Goal: Task Accomplishment & Management: Use online tool/utility

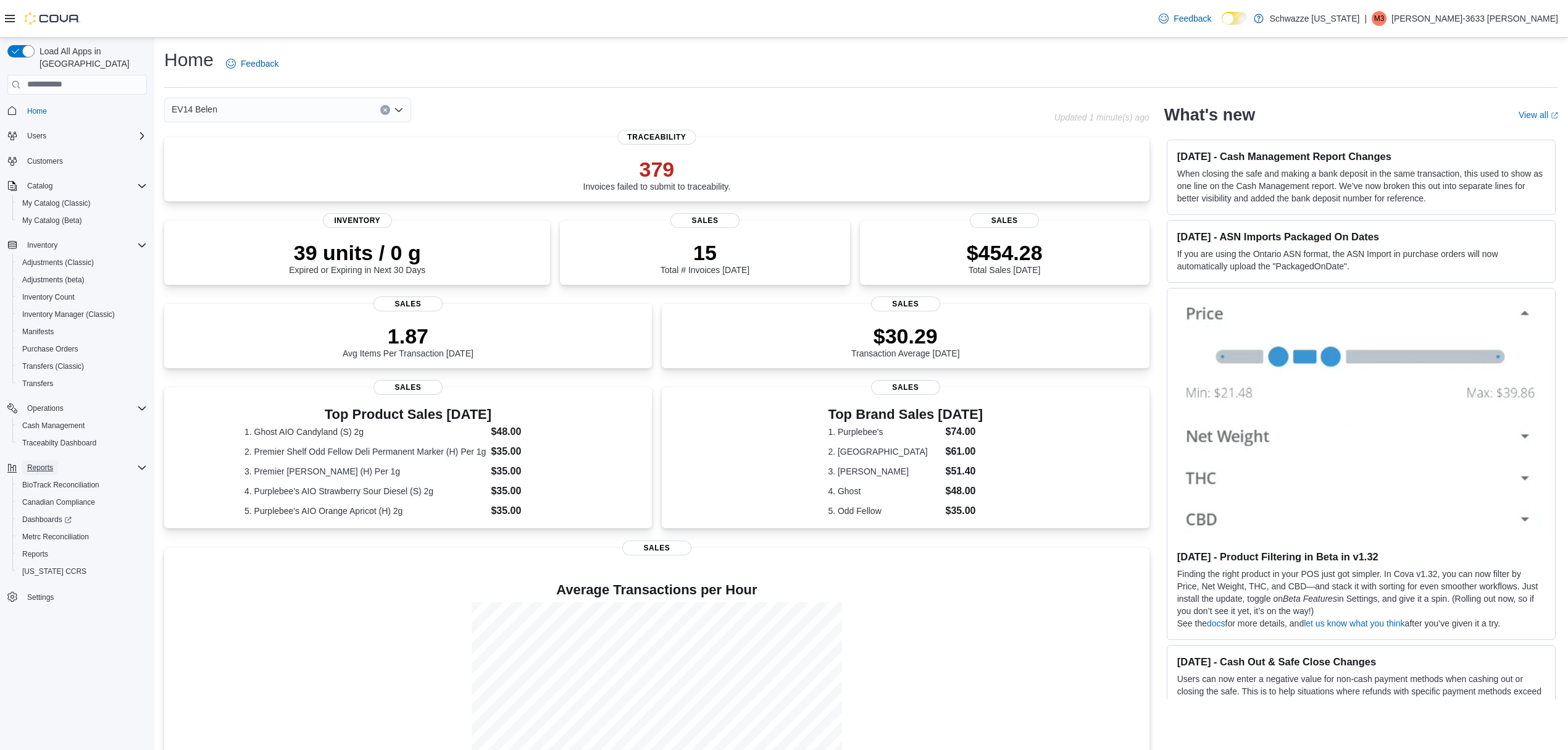
click at [38, 461] on span "Reports" at bounding box center [40, 467] width 26 height 15
click at [43, 549] on span "Reports" at bounding box center [35, 554] width 26 height 10
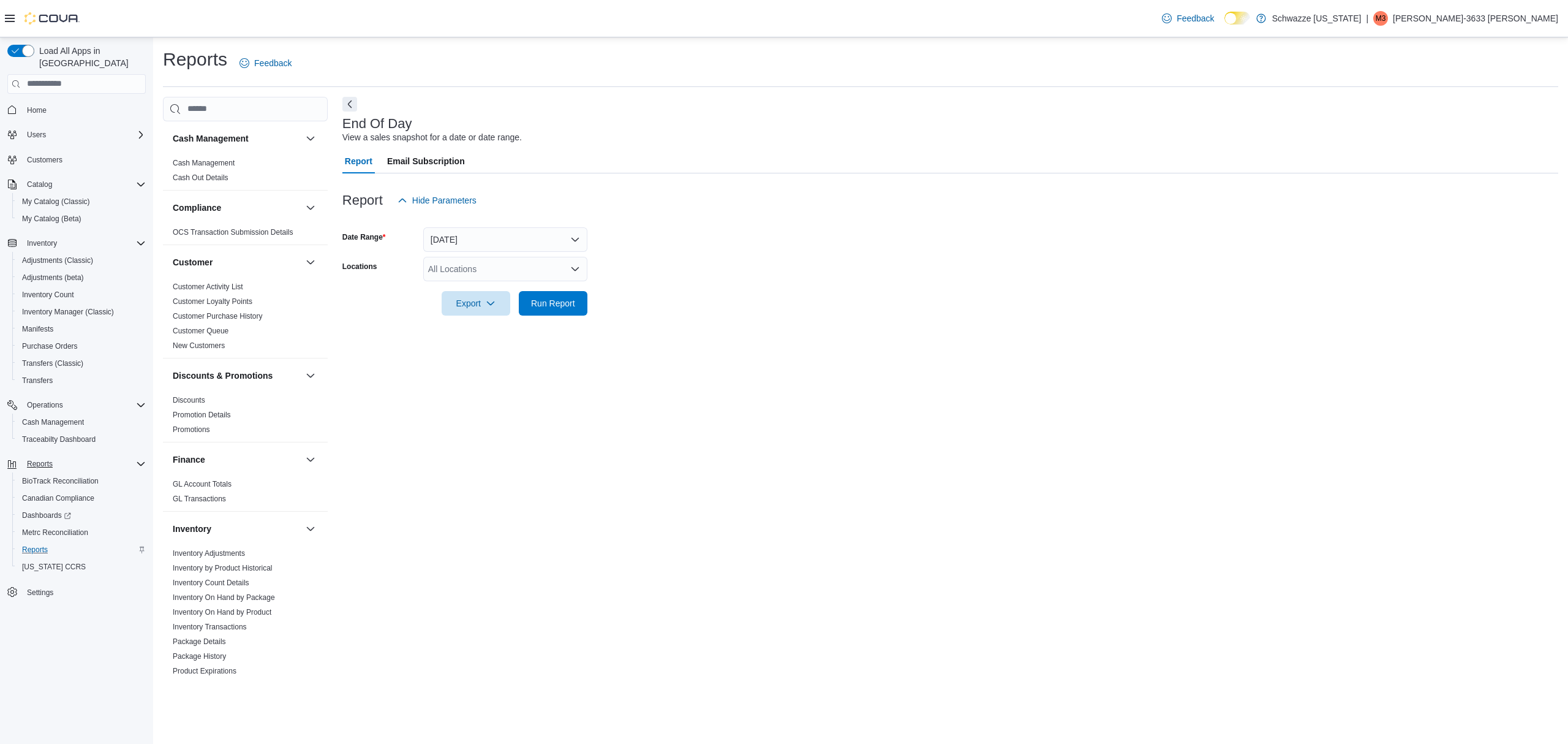
click at [489, 270] on div "All Locations" at bounding box center [505, 269] width 164 height 25
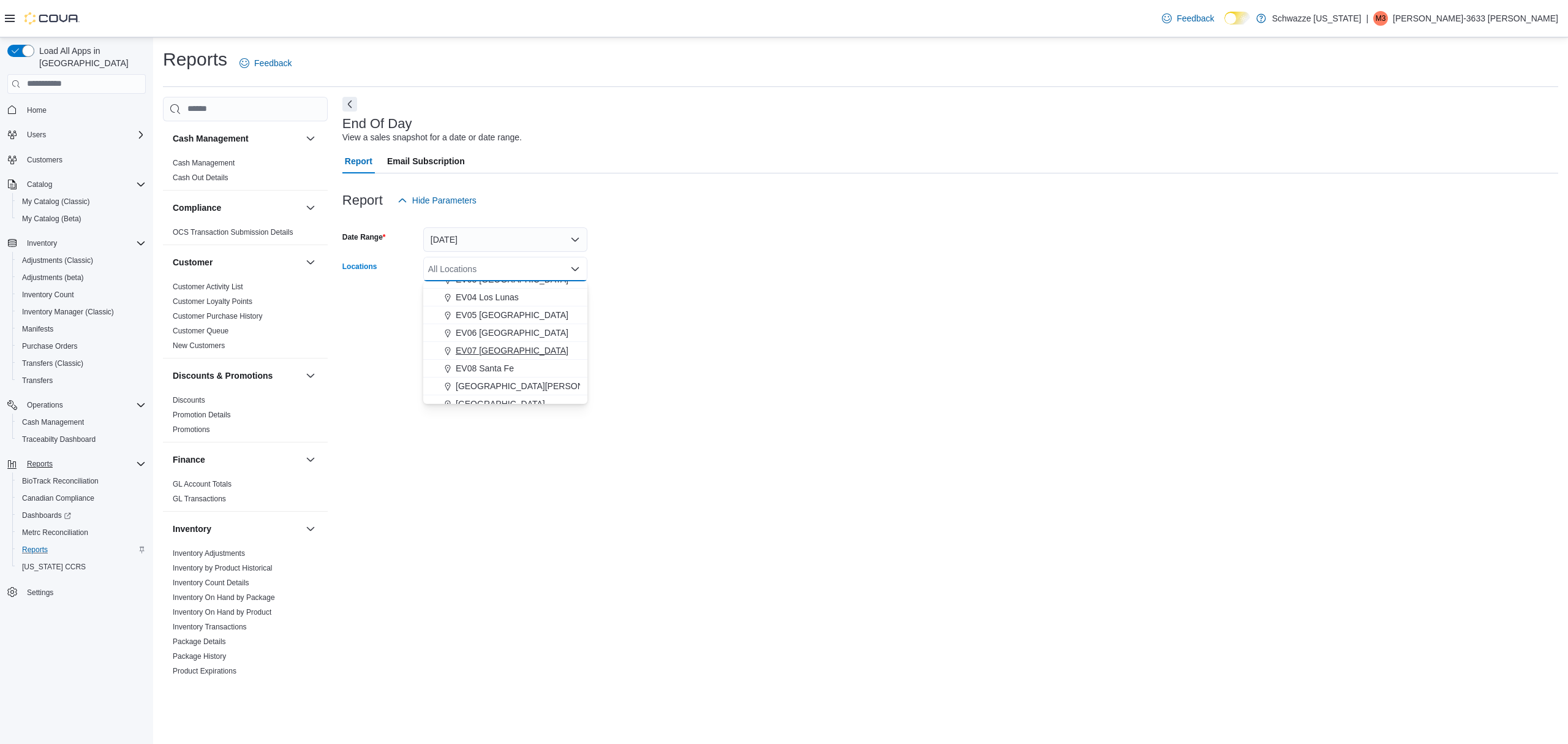
scroll to position [163, 0]
click at [488, 367] on button "EV14 Belen" at bounding box center [505, 376] width 164 height 18
drag, startPoint x: 647, startPoint y: 341, endPoint x: 589, endPoint y: 332, distance: 58.7
click at [645, 340] on div "End Of Day View a sales snapshot for a date or date range. Report Email Subscri…" at bounding box center [951, 388] width 1216 height 583
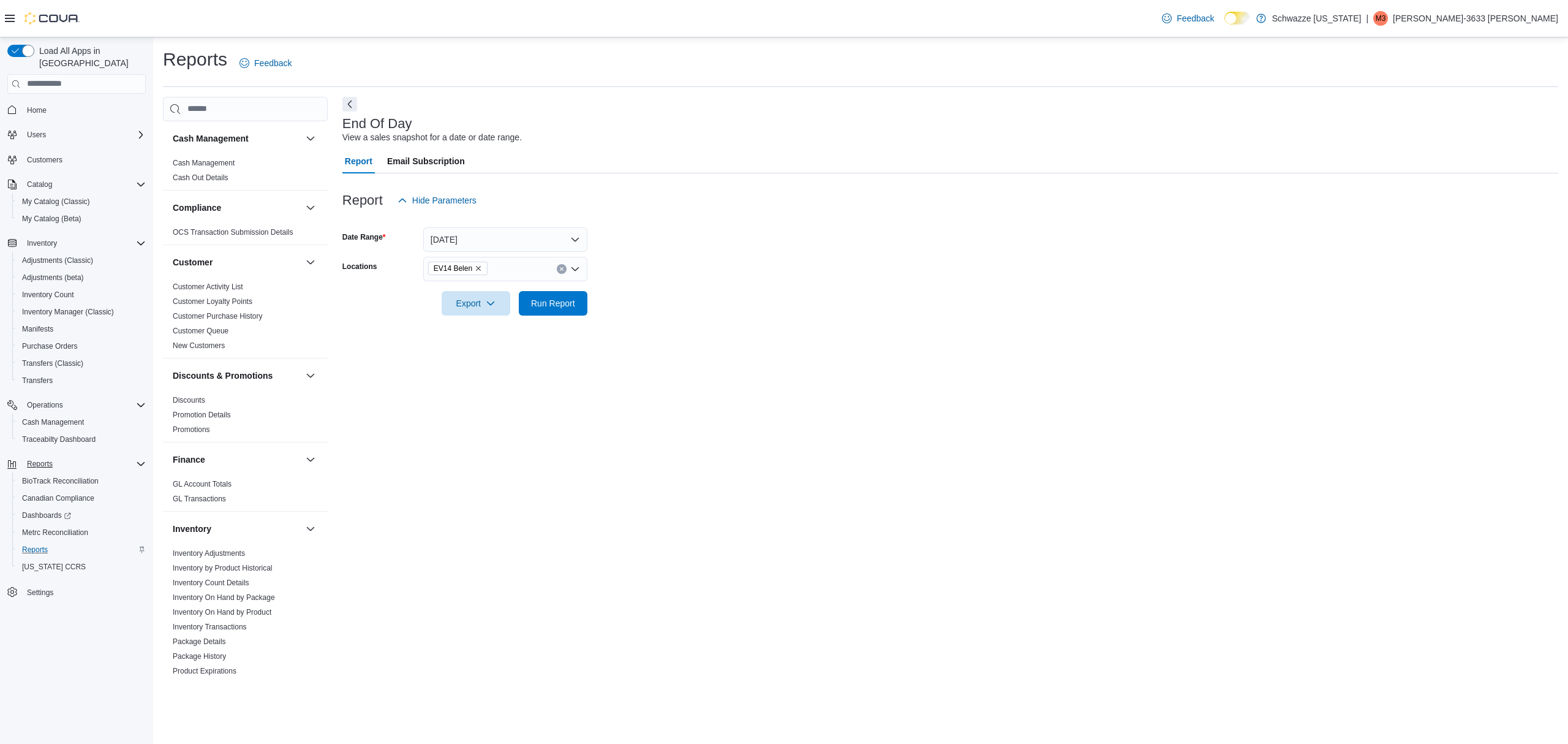
click at [550, 317] on div at bounding box center [951, 323] width 1216 height 14
click at [550, 308] on span "Run Report" at bounding box center [553, 302] width 54 height 25
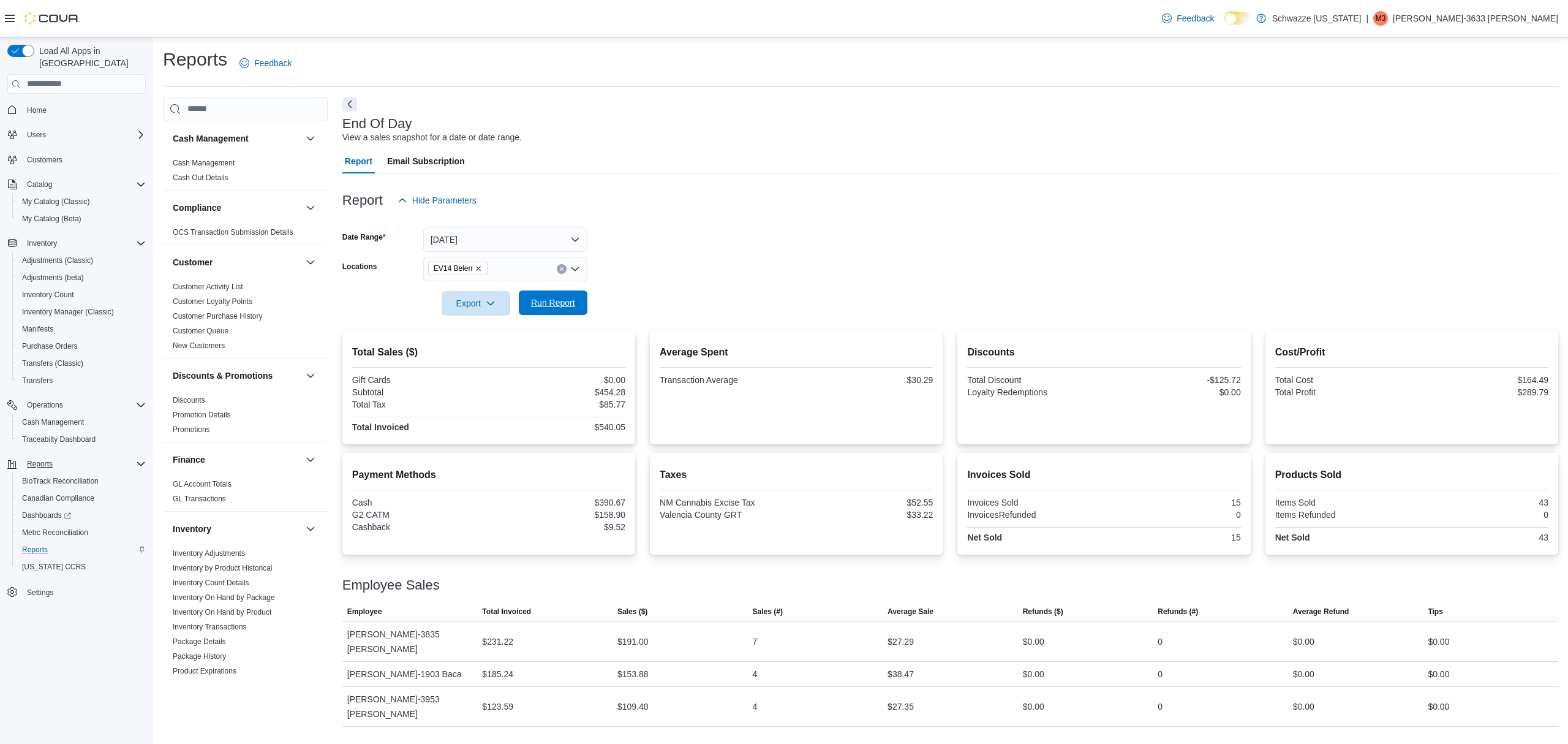
click at [550, 304] on span "Run Report" at bounding box center [553, 302] width 44 height 12
click at [725, 177] on div at bounding box center [951, 181] width 1216 height 14
